Goal: Find specific page/section: Find specific page/section

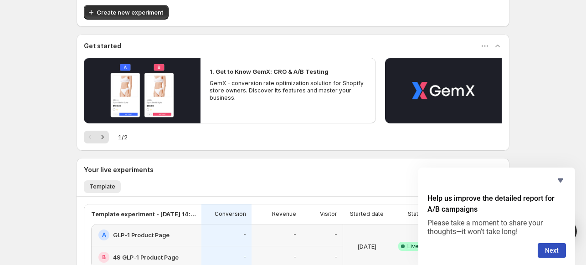
scroll to position [202, 0]
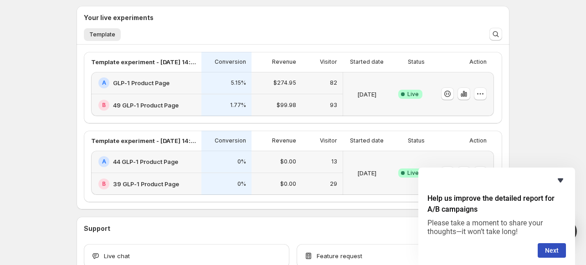
click at [563, 181] on icon "Hide survey" at bounding box center [560, 180] width 11 height 11
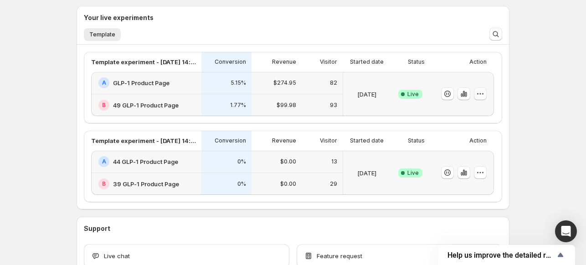
click at [481, 95] on icon "button" at bounding box center [480, 93] width 9 height 9
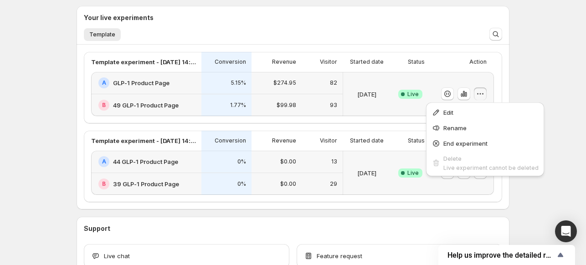
click at [516, 89] on div "Welcome to GemX , [PERSON_NAME] [PERSON_NAME] Info Free trial on Content Testin…" at bounding box center [293, 61] width 455 height 527
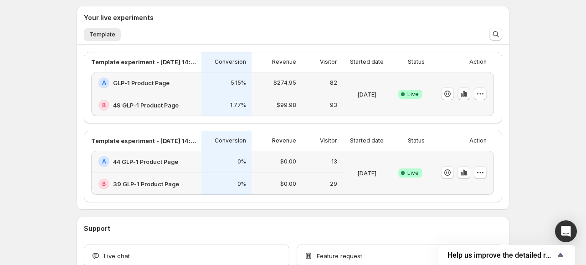
click at [467, 93] on icon "button" at bounding box center [466, 94] width 2 height 5
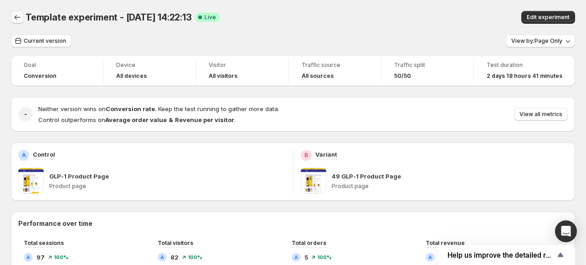
click at [16, 16] on icon "Back" at bounding box center [17, 17] width 9 height 9
